Goal: Task Accomplishment & Management: Use online tool/utility

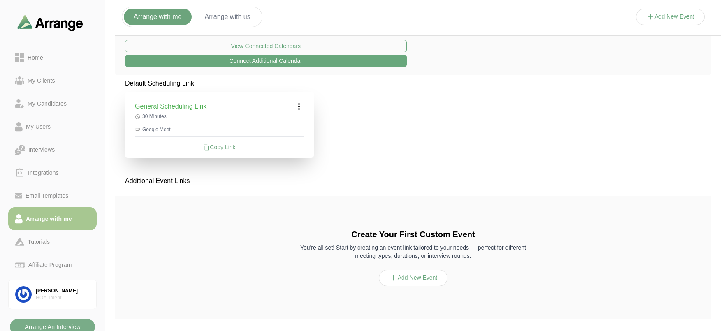
scroll to position [159, 0]
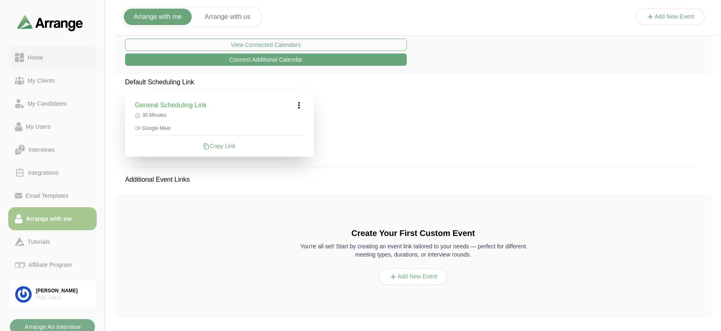
click at [44, 56] on div "Home" at bounding box center [35, 58] width 22 height 10
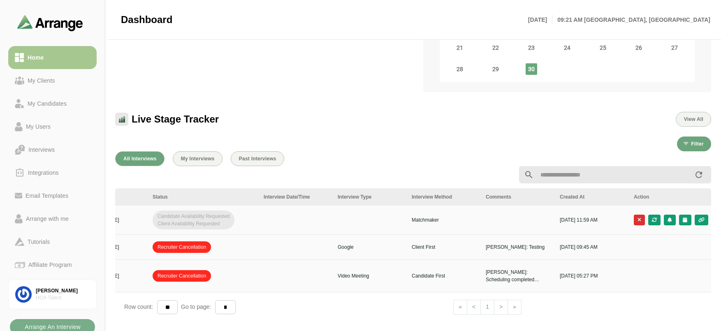
scroll to position [0, 191]
click at [682, 221] on icon "button" at bounding box center [683, 220] width 5 height 5
click at [659, 222] on div "Candidate Slots" at bounding box center [647, 226] width 47 height 10
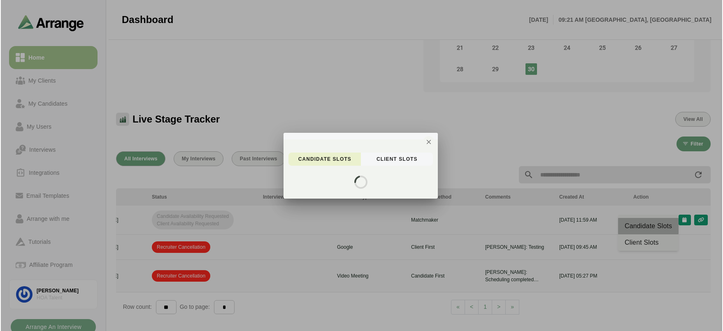
scroll to position [0, 0]
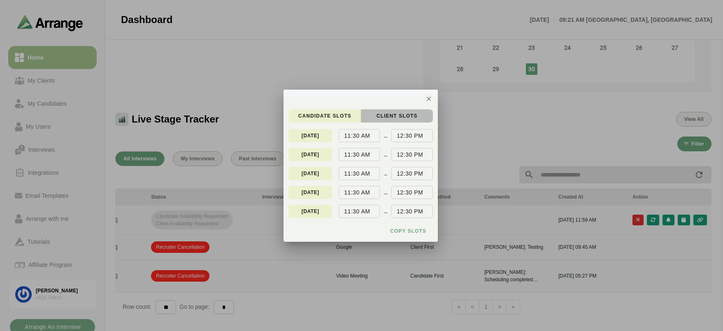
click at [404, 116] on span "client Slots" at bounding box center [397, 116] width 42 height 7
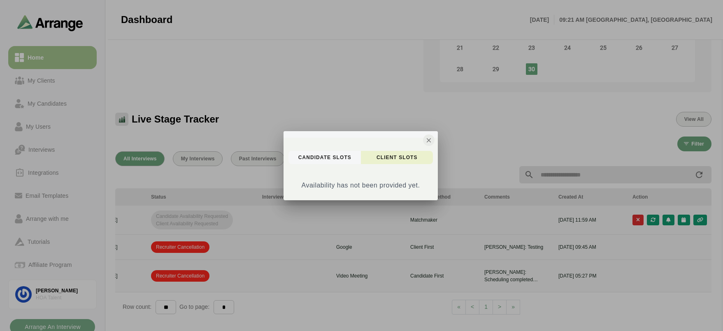
click at [429, 139] on icon "button" at bounding box center [428, 140] width 7 height 7
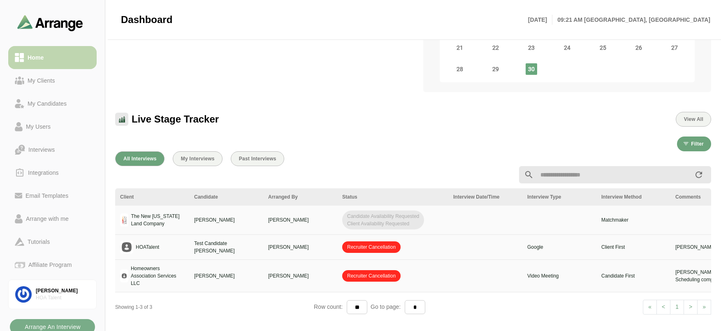
click at [48, 60] on div "Home" at bounding box center [52, 58] width 75 height 10
click at [169, 327] on div "All Interviews My Interviews Past Interviews Client Candidate Arranged By Statu…" at bounding box center [413, 281] width 606 height 271
